Goal: Task Accomplishment & Management: Use online tool/utility

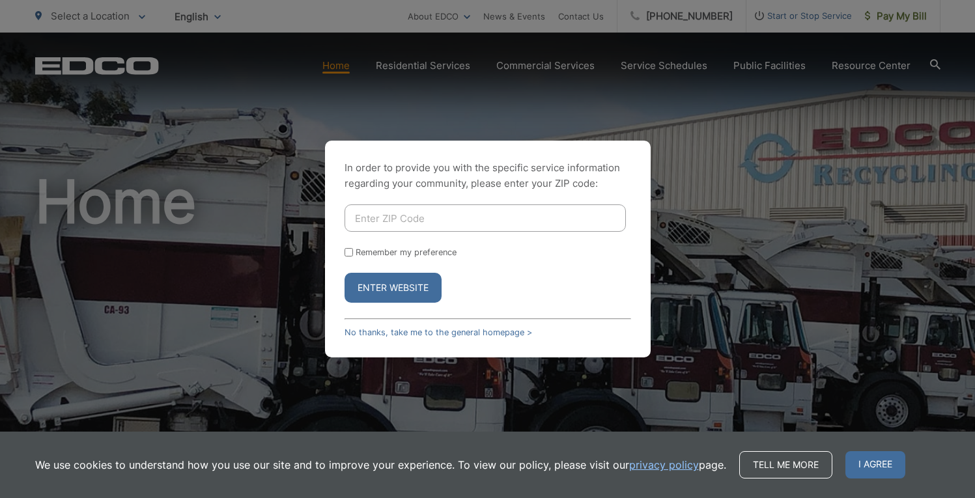
click at [801, 134] on div "In order to provide you with the specific service information regarding your co…" at bounding box center [487, 249] width 975 height 498
click at [367, 332] on link "No thanks, take me to the general homepage >" at bounding box center [439, 333] width 188 height 10
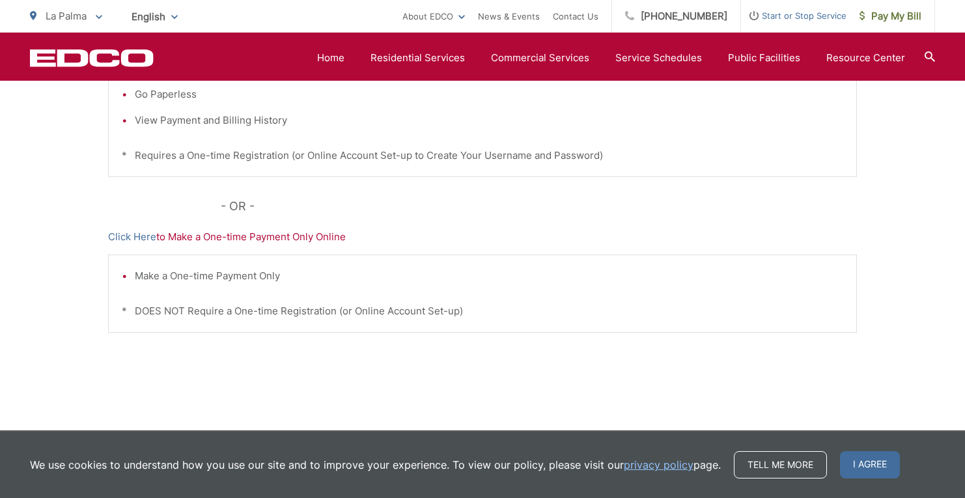
scroll to position [428, 0]
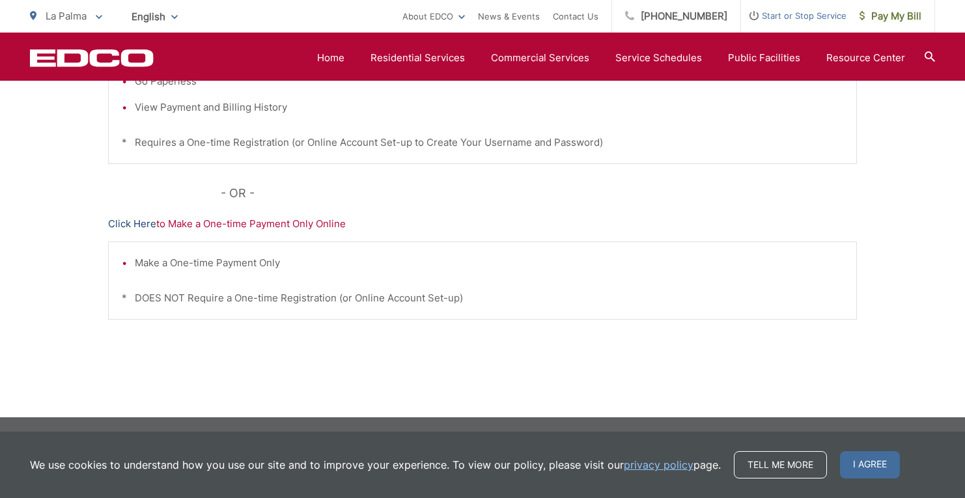
click at [132, 222] on link "Click Here" at bounding box center [132, 224] width 48 height 16
click at [127, 222] on link "Click Here" at bounding box center [132, 224] width 48 height 16
click at [173, 288] on div "Make a One-time Payment Only * DOES NOT Require a One-time Registration (or Onl…" at bounding box center [482, 281] width 749 height 78
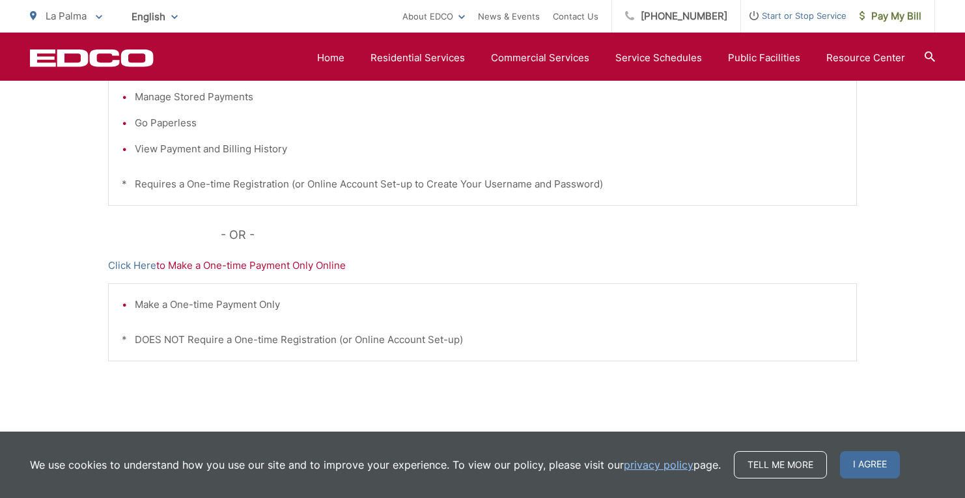
scroll to position [363, 0]
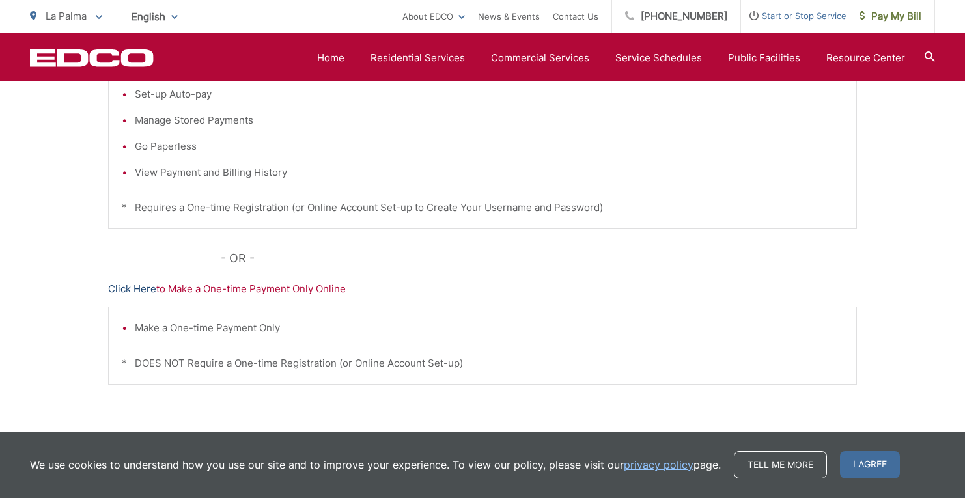
click at [131, 291] on link "Click Here" at bounding box center [132, 289] width 48 height 16
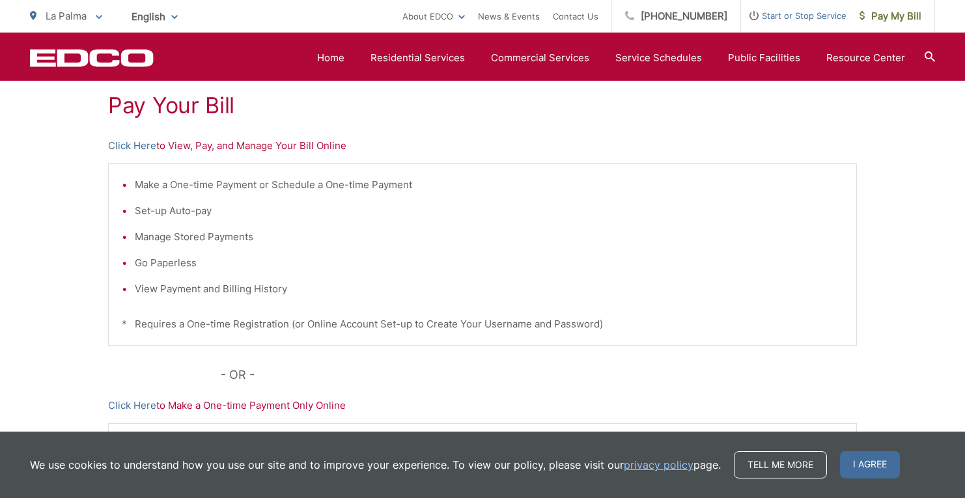
scroll to position [167, 0]
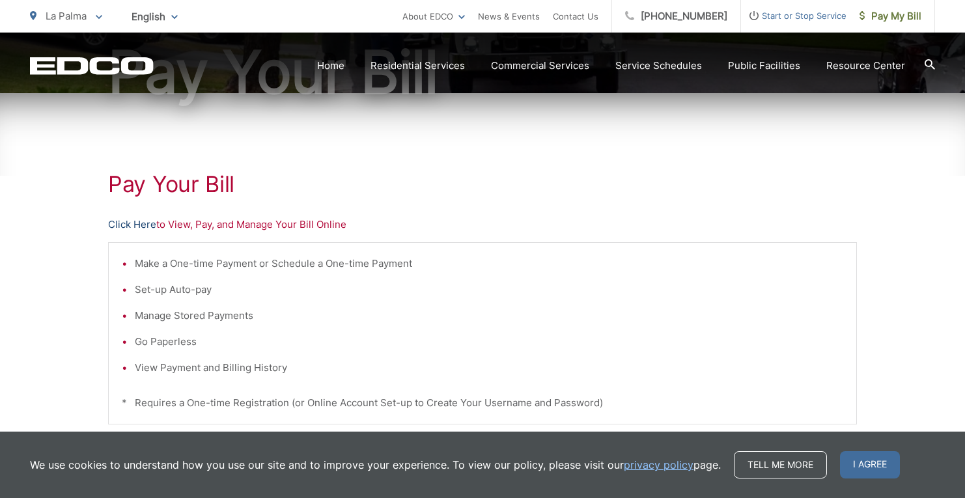
click at [136, 223] on link "Click Here" at bounding box center [132, 225] width 48 height 16
click at [135, 222] on link "Click Here" at bounding box center [132, 225] width 48 height 16
